Goal: Task Accomplishment & Management: Manage account settings

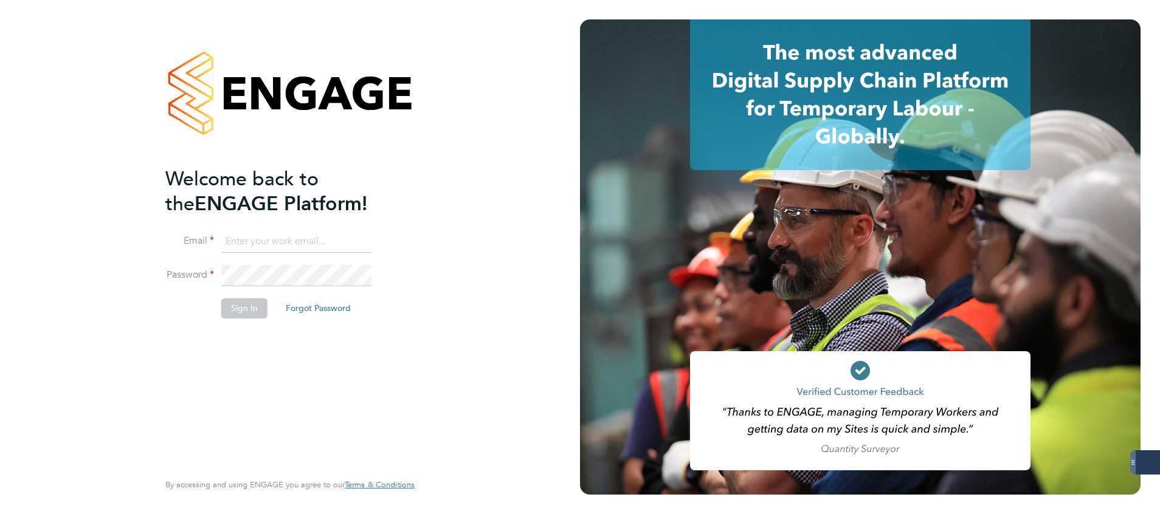
type input "[PERSON_NAME][EMAIL_ADDRESS][PERSON_NAME][DOMAIN_NAME]"
click at [242, 309] on button "Sign In" at bounding box center [244, 307] width 46 height 19
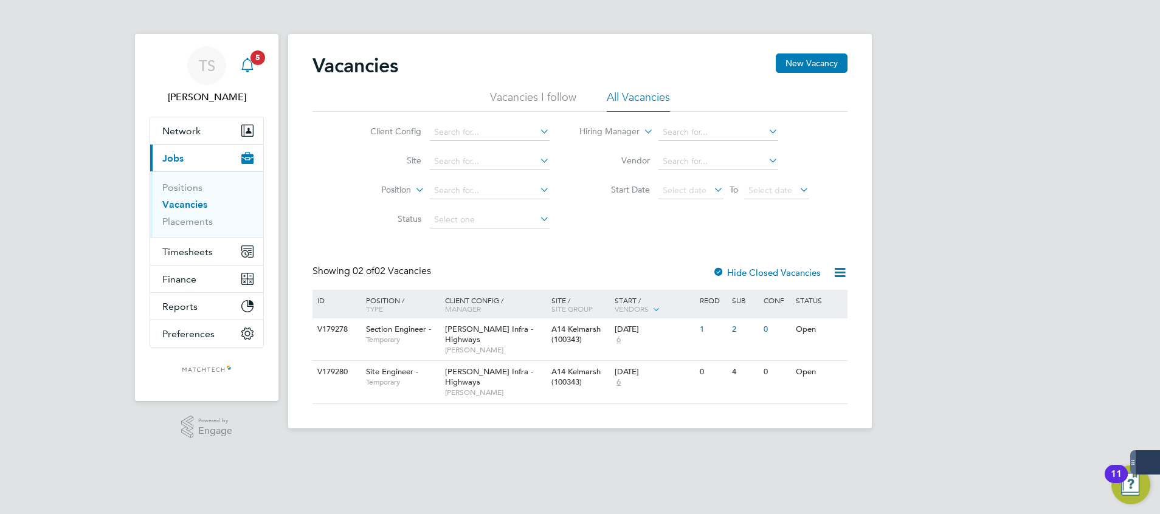
click at [249, 66] on icon "Main navigation" at bounding box center [247, 65] width 15 height 15
